Goal: Use online tool/utility: Utilize a website feature to perform a specific function

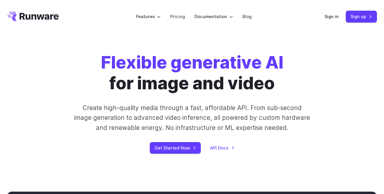
click at [334, 17] on link "Sign in" at bounding box center [331, 16] width 14 height 7
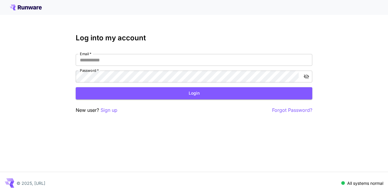
type input "**********"
drag, startPoint x: 233, startPoint y: 102, endPoint x: 238, endPoint y: 98, distance: 6.6
click at [238, 98] on div "**********" at bounding box center [194, 74] width 237 height 80
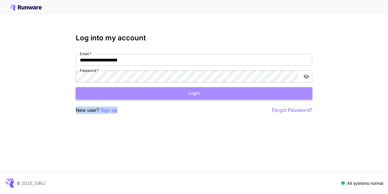
click at [238, 98] on button "Login" at bounding box center [194, 93] width 237 height 12
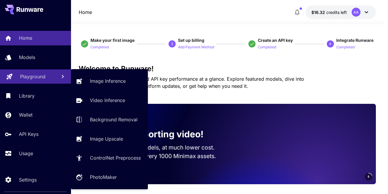
click at [43, 78] on p "Playground" at bounding box center [32, 76] width 25 height 7
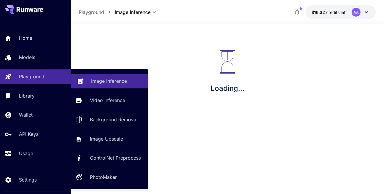
click at [91, 77] on link "Image Inference" at bounding box center [109, 81] width 77 height 14
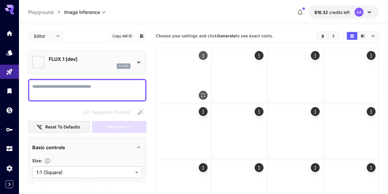
type input "**********"
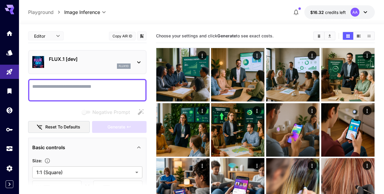
click at [95, 66] on div "flux1d" at bounding box center [90, 65] width 82 height 5
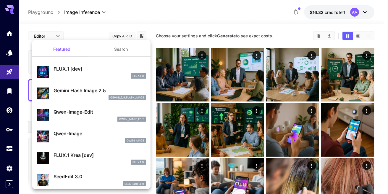
click at [116, 46] on button "Search" at bounding box center [120, 49] width 59 height 14
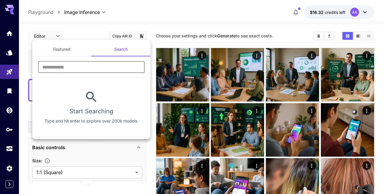
click at [101, 67] on input "text" at bounding box center [91, 67] width 107 height 12
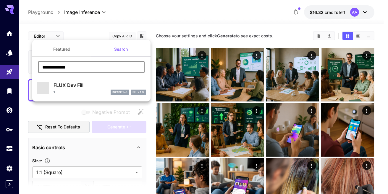
type input "**********"
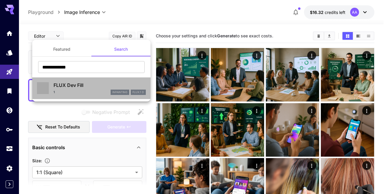
click at [85, 88] on div "FLUX Dev Fill 1 inpainting FLUX.1 D" at bounding box center [100, 87] width 92 height 13
type input "**"
type input "*"
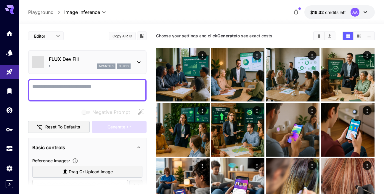
click at [85, 88] on textarea "Negative Prompt" at bounding box center [87, 90] width 110 height 14
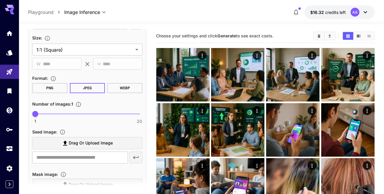
scroll to position [167, 0]
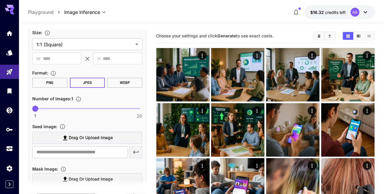
type textarea "*********"
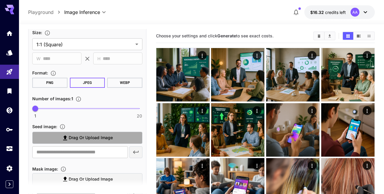
click at [78, 136] on span "Drag or upload image" at bounding box center [91, 137] width 44 height 7
click at [0, 0] on input "Drag or upload image" at bounding box center [0, 0] width 0 height 0
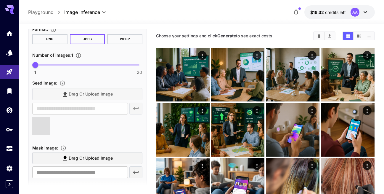
scroll to position [135, 0]
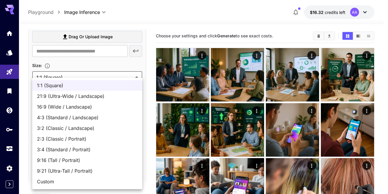
click at [103, 107] on span "16:9 (Wide / Landscape)" at bounding box center [87, 106] width 101 height 7
type input "**********"
type input "****"
type input "***"
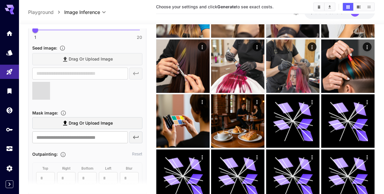
scroll to position [248, 0]
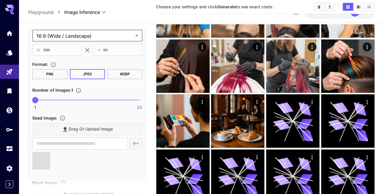
type input "**********"
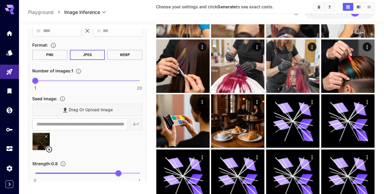
scroll to position [203, 0]
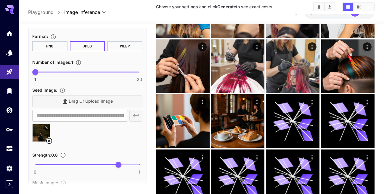
click at [85, 70] on span "1 20 1" at bounding box center [87, 71] width 104 height 9
drag, startPoint x: 85, startPoint y: 70, endPoint x: 33, endPoint y: 64, distance: 52.1
click at [38, 69] on span "2" at bounding box center [41, 72] width 6 height 6
type input "*"
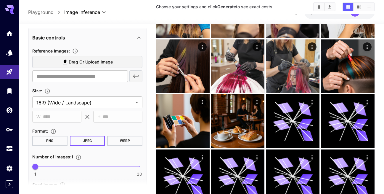
scroll to position [0, 0]
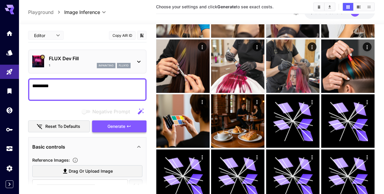
click at [127, 129] on button "Generate" at bounding box center [119, 126] width 54 height 12
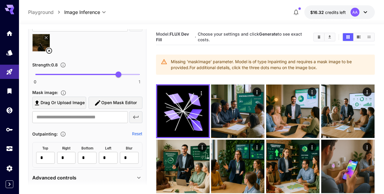
scroll to position [309, 0]
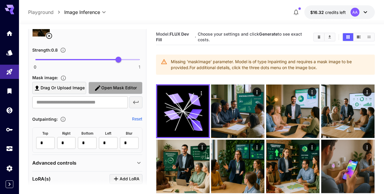
click at [108, 86] on span "Open Mask Editor" at bounding box center [119, 87] width 36 height 7
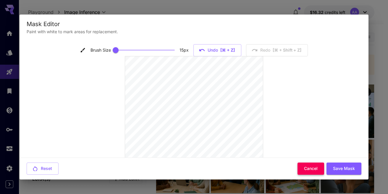
click at [302, 165] on button "Cancel" at bounding box center [311, 168] width 27 height 12
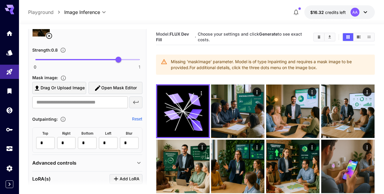
click at [78, 84] on span "Drag or upload image" at bounding box center [63, 87] width 44 height 7
click at [0, 0] on input "Drag or upload image" at bounding box center [0, 0] width 0 height 0
click at [124, 89] on span "Open Mask Editor" at bounding box center [119, 87] width 36 height 7
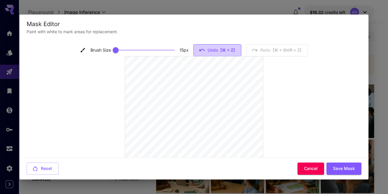
click at [209, 52] on button "Undo [⌘ + Z]" at bounding box center [218, 50] width 48 height 12
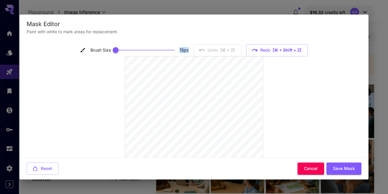
click at [209, 52] on div "Brush Size 15 px Undo [⌘ + Z] Redo [⌘ + shift + Z]" at bounding box center [194, 50] width 228 height 12
type input "**"
drag, startPoint x: 121, startPoint y: 50, endPoint x: 179, endPoint y: 48, distance: 58.0
click at [179, 48] on div "Brush Size 49 px" at bounding box center [134, 50] width 110 height 9
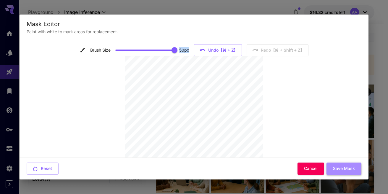
click at [330, 169] on button "Save Mask" at bounding box center [344, 168] width 35 height 12
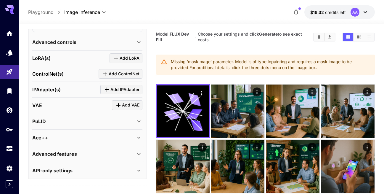
type input "**********"
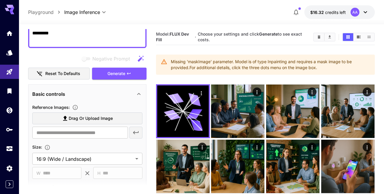
scroll to position [59, 0]
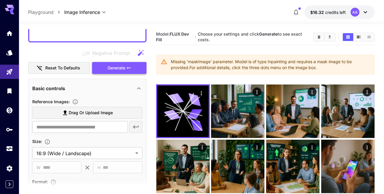
click at [129, 72] on button "Generate" at bounding box center [119, 68] width 54 height 12
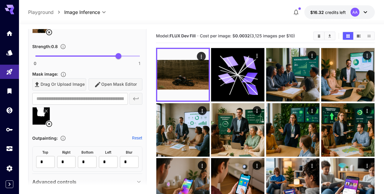
scroll to position [333, 0]
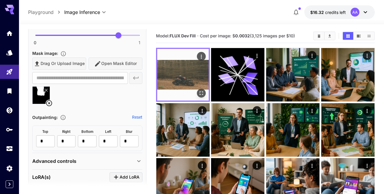
click at [180, 71] on img at bounding box center [182, 74] width 51 height 51
click at [201, 97] on button "Open in fullscreen" at bounding box center [201, 92] width 9 height 9
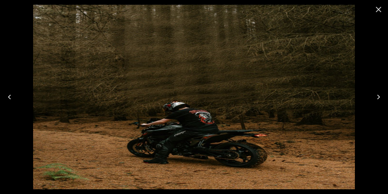
click at [377, 13] on icon "Close" at bounding box center [378, 9] width 9 height 9
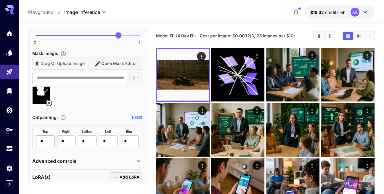
click at [48, 140] on input "*" at bounding box center [45, 141] width 19 height 12
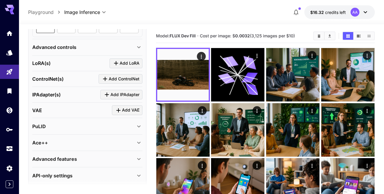
scroll to position [0, 0]
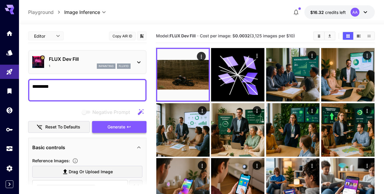
click at [123, 122] on button "Generate" at bounding box center [119, 127] width 54 height 12
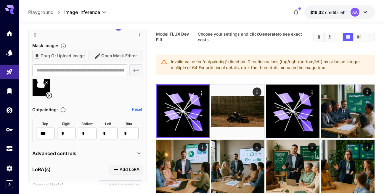
scroll to position [342, 0]
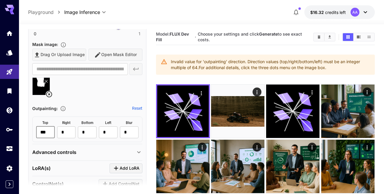
click at [49, 130] on input "***" at bounding box center [45, 132] width 19 height 12
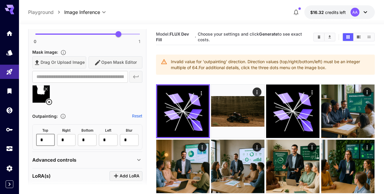
scroll to position [333, 0]
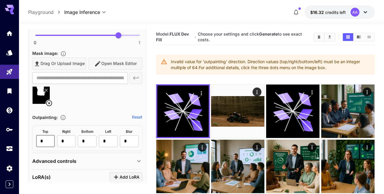
type input "*"
click at [133, 75] on div "**********" at bounding box center [87, 78] width 110 height 12
click at [114, 63] on div "Drag or upload image Open Mask Editor" at bounding box center [87, 63] width 110 height 12
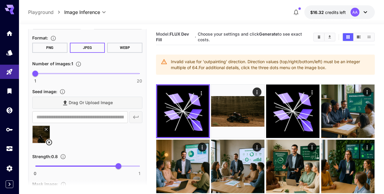
scroll to position [199, 0]
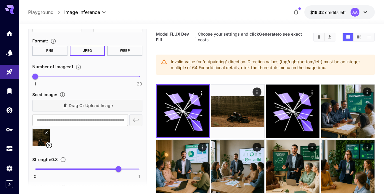
click at [55, 73] on span "1 20 1" at bounding box center [87, 76] width 104 height 9
type input "*"
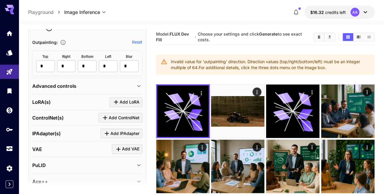
scroll to position [0, 0]
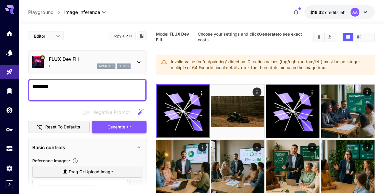
click at [106, 127] on button "Generate" at bounding box center [119, 127] width 54 height 12
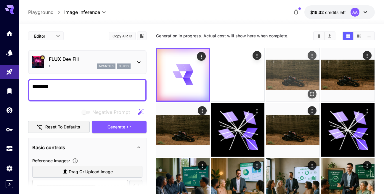
click at [296, 73] on img at bounding box center [292, 74] width 53 height 53
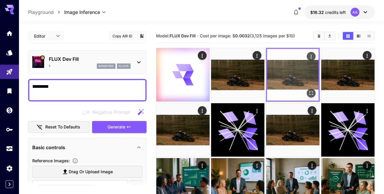
click at [296, 73] on img at bounding box center [292, 74] width 51 height 51
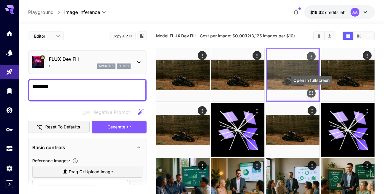
click at [311, 92] on icon "Open in fullscreen" at bounding box center [311, 93] width 6 height 6
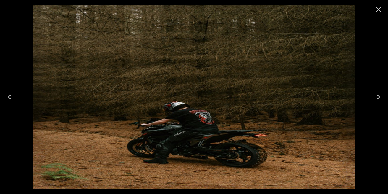
click at [378, 9] on icon "Close" at bounding box center [379, 10] width 6 height 6
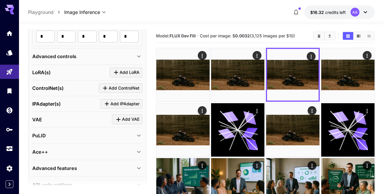
scroll to position [439, 0]
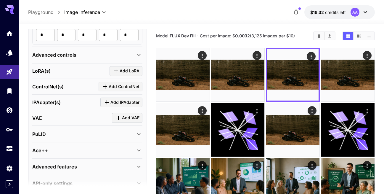
click at [135, 54] on icon at bounding box center [138, 54] width 7 height 7
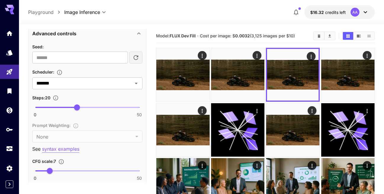
scroll to position [476, 0]
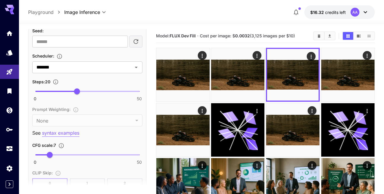
click at [107, 90] on span "0 50 20" at bounding box center [87, 91] width 104 height 9
type input "**"
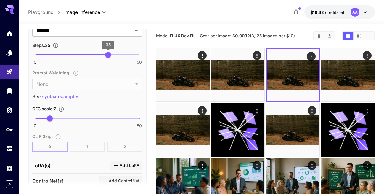
scroll to position [567, 0]
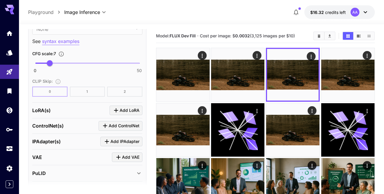
click at [91, 108] on div "LoRA(s) Add LoRA" at bounding box center [87, 110] width 110 height 10
click at [117, 109] on icon "Click to add LoRA" at bounding box center [115, 110] width 7 height 7
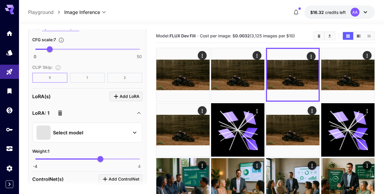
scroll to position [686, 0]
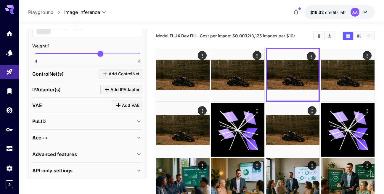
click at [135, 122] on div "PuLID" at bounding box center [83, 120] width 103 height 7
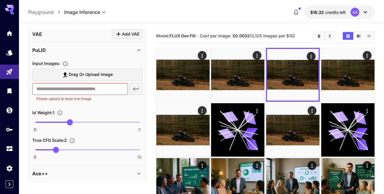
scroll to position [793, 0]
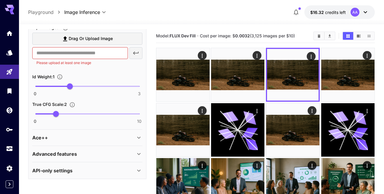
click at [131, 150] on div "Advanced features" at bounding box center [83, 153] width 103 height 7
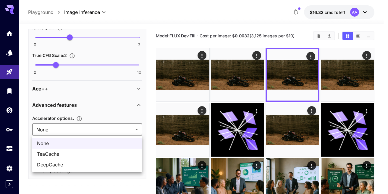
click at [130, 130] on div at bounding box center [194, 97] width 388 height 194
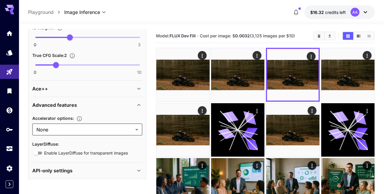
click at [138, 89] on icon at bounding box center [138, 88] width 7 height 7
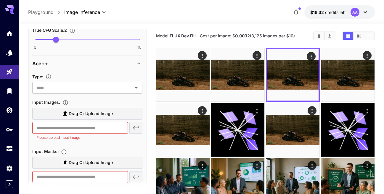
scroll to position [864, 0]
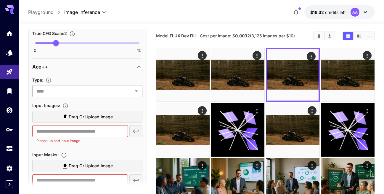
click at [119, 90] on input "text" at bounding box center [82, 91] width 97 height 8
click at [138, 67] on icon at bounding box center [138, 66] width 7 height 7
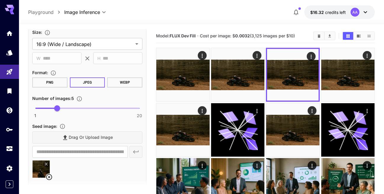
scroll to position [167, 0]
drag, startPoint x: 50, startPoint y: 109, endPoint x: 10, endPoint y: 102, distance: 40.3
type input "*"
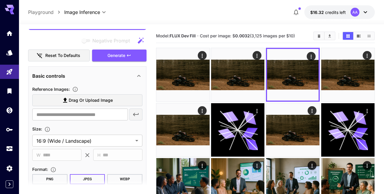
scroll to position [69, 0]
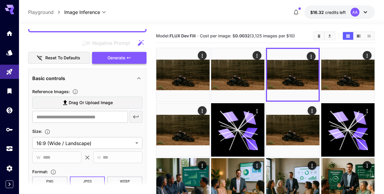
click at [114, 53] on button "Generate" at bounding box center [119, 58] width 54 height 12
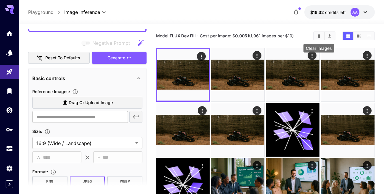
click at [315, 37] on button "Clear Images" at bounding box center [319, 36] width 10 height 8
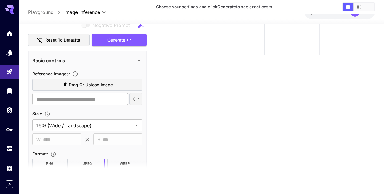
scroll to position [0, 0]
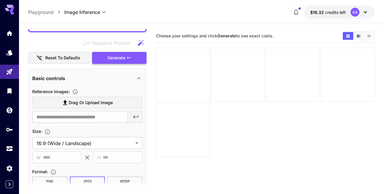
click at [124, 60] on span "Generate" at bounding box center [116, 57] width 18 height 7
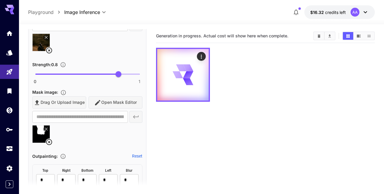
scroll to position [306, 0]
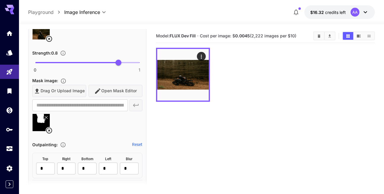
click at [98, 89] on div "Drag or upload image Open Mask Editor" at bounding box center [87, 91] width 110 height 12
click at [70, 120] on div at bounding box center [87, 124] width 110 height 22
click at [50, 130] on icon at bounding box center [49, 130] width 6 height 6
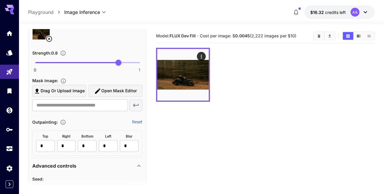
click at [109, 93] on span "Open Mask Editor" at bounding box center [119, 90] width 36 height 7
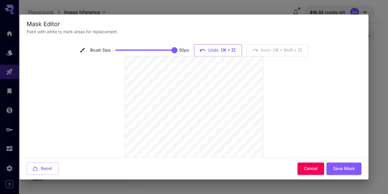
click at [222, 47] on span "[⌘ + Z]" at bounding box center [228, 49] width 14 height 7
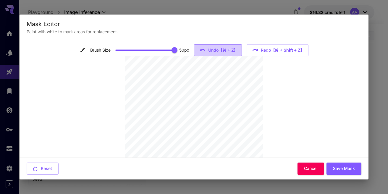
click at [222, 47] on span "[⌘ + Z]" at bounding box center [228, 49] width 14 height 7
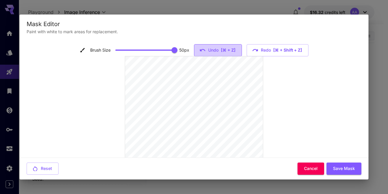
click at [222, 47] on span "[⌘ + Z]" at bounding box center [228, 49] width 14 height 7
click at [222, 47] on div "Brush Size 50 px Undo [⌘ + Z] Redo [⌘ + shift + Z]" at bounding box center [194, 50] width 229 height 12
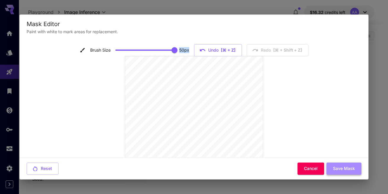
click at [336, 165] on button "Save Mask" at bounding box center [344, 168] width 35 height 12
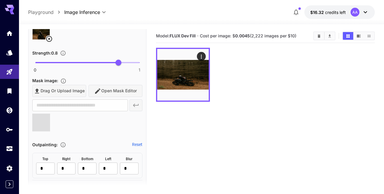
type input "**********"
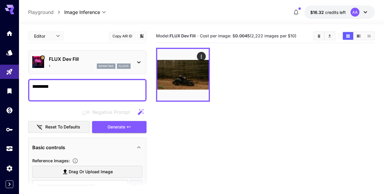
scroll to position [0, 0]
click at [117, 127] on span "Generate" at bounding box center [116, 126] width 18 height 7
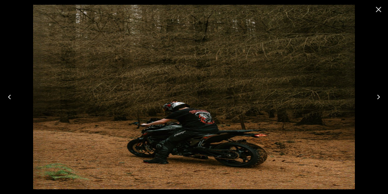
click at [381, 9] on icon "Close" at bounding box center [378, 9] width 9 height 9
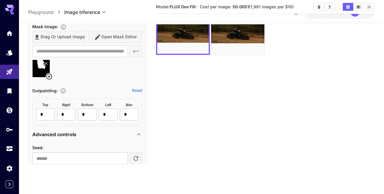
scroll to position [345, 0]
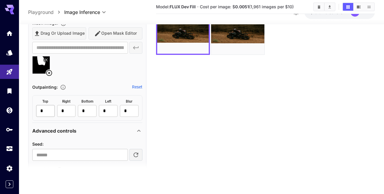
click at [45, 107] on input "*" at bounding box center [45, 111] width 19 height 12
type input "***"
click at [64, 112] on input "*" at bounding box center [66, 111] width 19 height 12
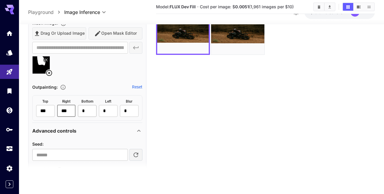
type input "***"
click at [85, 113] on input "*" at bounding box center [87, 111] width 19 height 12
type input "***"
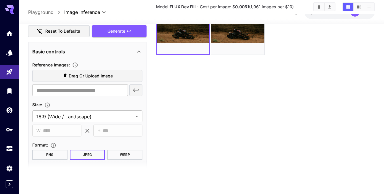
scroll to position [78, 0]
click at [110, 31] on span "Generate" at bounding box center [116, 30] width 18 height 7
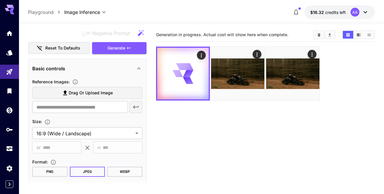
scroll to position [1, 0]
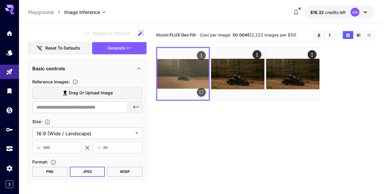
click at [194, 78] on img at bounding box center [182, 73] width 51 height 51
click at [199, 91] on icon "Open in fullscreen" at bounding box center [201, 92] width 6 height 6
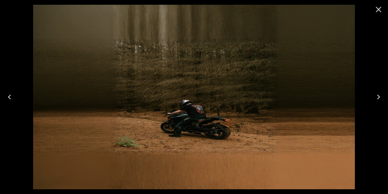
click at [378, 14] on icon "Close" at bounding box center [378, 9] width 9 height 9
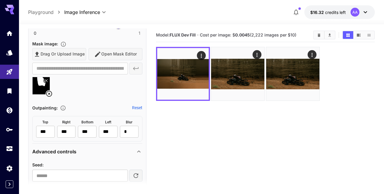
scroll to position [344, 0]
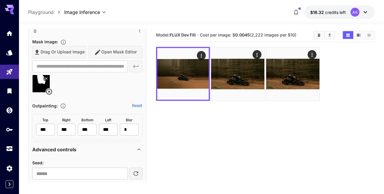
click at [49, 90] on icon at bounding box center [49, 91] width 7 height 7
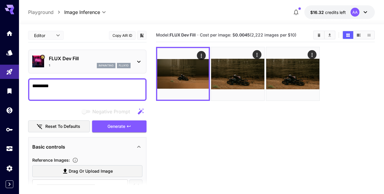
scroll to position [10, 0]
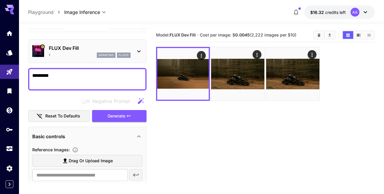
click at [111, 120] on button "Generate" at bounding box center [119, 116] width 54 height 12
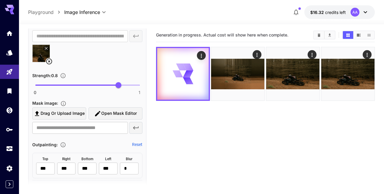
scroll to position [303, 0]
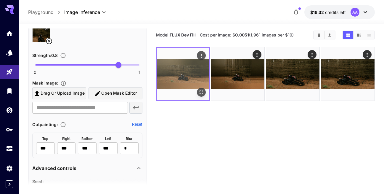
click at [165, 75] on img at bounding box center [182, 73] width 51 height 51
click at [202, 92] on icon "Open in fullscreen" at bounding box center [201, 92] width 6 height 6
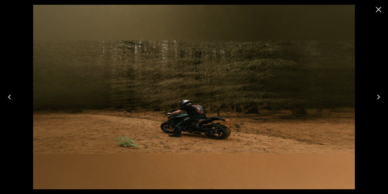
click at [382, 10] on icon "Close" at bounding box center [378, 9] width 9 height 9
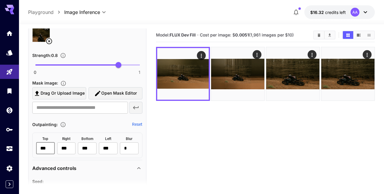
click at [47, 147] on input "***" at bounding box center [45, 148] width 19 height 12
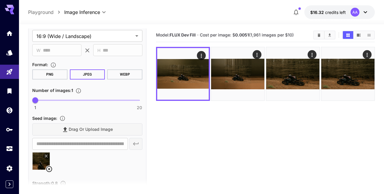
scroll to position [172, 0]
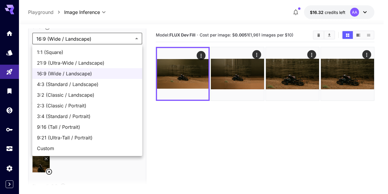
click at [80, 42] on body "**********" at bounding box center [194, 119] width 388 height 240
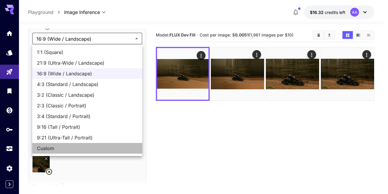
click at [77, 145] on span "Custom" at bounding box center [87, 147] width 101 height 7
type input "******"
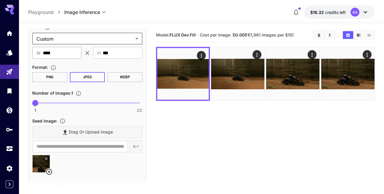
click at [65, 54] on input "****" at bounding box center [62, 53] width 38 height 12
click at [69, 54] on input "***" at bounding box center [62, 53] width 38 height 12
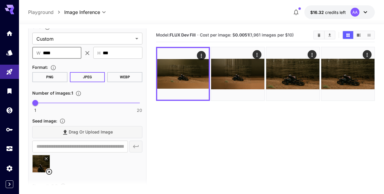
type input "****"
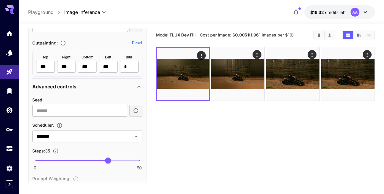
scroll to position [0, 0]
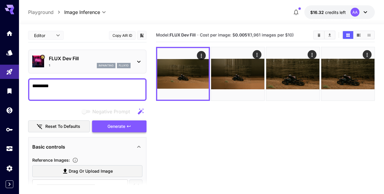
type input "****"
click at [108, 128] on span "Generate" at bounding box center [116, 125] width 18 height 7
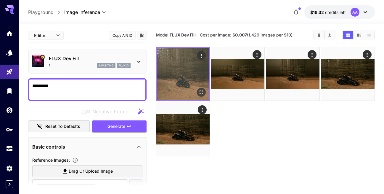
click at [199, 78] on img at bounding box center [182, 73] width 51 height 51
click at [201, 89] on icon "Open in fullscreen" at bounding box center [201, 92] width 6 height 6
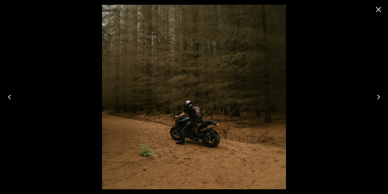
click at [381, 12] on icon "Close" at bounding box center [379, 10] width 6 height 6
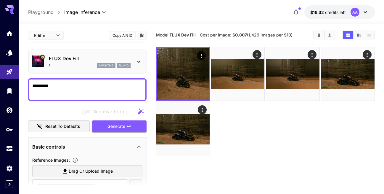
scroll to position [129, 0]
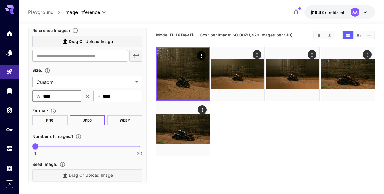
click at [70, 96] on input "****" at bounding box center [62, 96] width 38 height 12
type input "****"
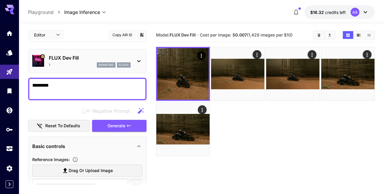
scroll to position [0, 0]
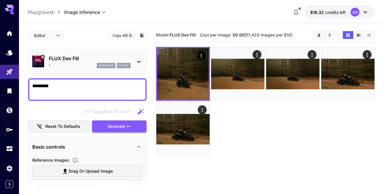
click at [102, 120] on button "Generate" at bounding box center [119, 126] width 54 height 12
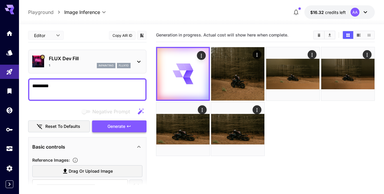
type input "****"
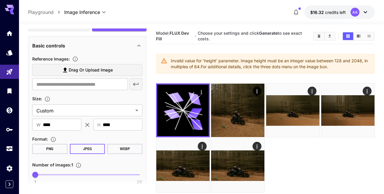
scroll to position [128, 0]
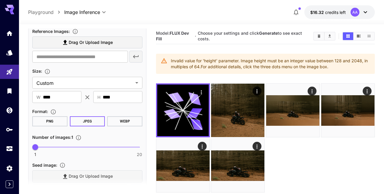
drag, startPoint x: 282, startPoint y: 57, endPoint x: 347, endPoint y: 66, distance: 65.7
click at [347, 66] on div "Invalid value for 'height' parameter. Image height must be an integer value bet…" at bounding box center [270, 63] width 199 height 17
click at [70, 93] on input "****" at bounding box center [62, 97] width 38 height 12
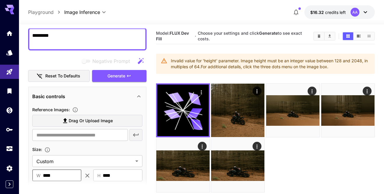
scroll to position [51, 0]
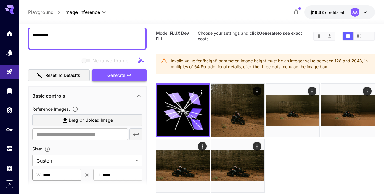
click at [113, 71] on button "Generate" at bounding box center [119, 75] width 54 height 12
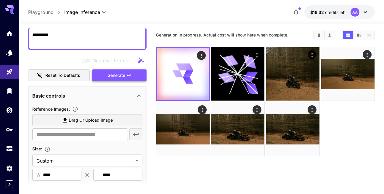
type input "****"
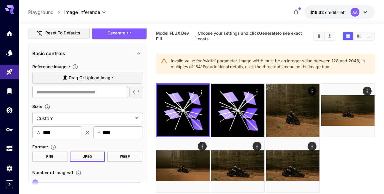
scroll to position [78, 0]
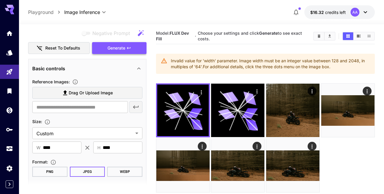
click at [119, 49] on span "Generate" at bounding box center [116, 47] width 18 height 7
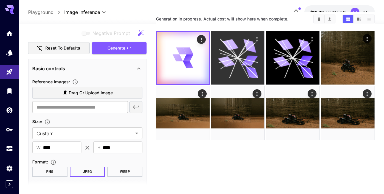
scroll to position [0, 0]
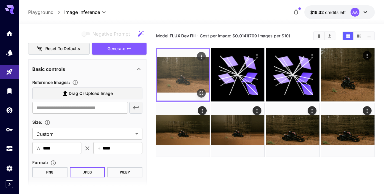
click at [195, 72] on img at bounding box center [182, 74] width 51 height 51
click at [201, 89] on button "Open in fullscreen" at bounding box center [201, 92] width 9 height 9
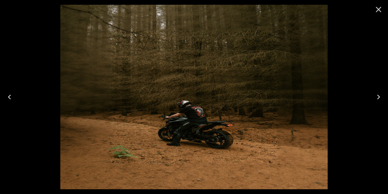
click at [382, 8] on icon "Close" at bounding box center [378, 9] width 9 height 9
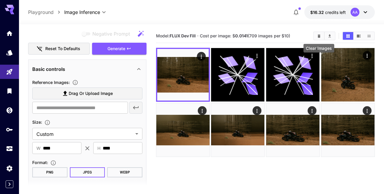
click at [318, 36] on icon "Clear Images" at bounding box center [318, 35] width 3 height 3
